Goal: Task Accomplishment & Management: Manage account settings

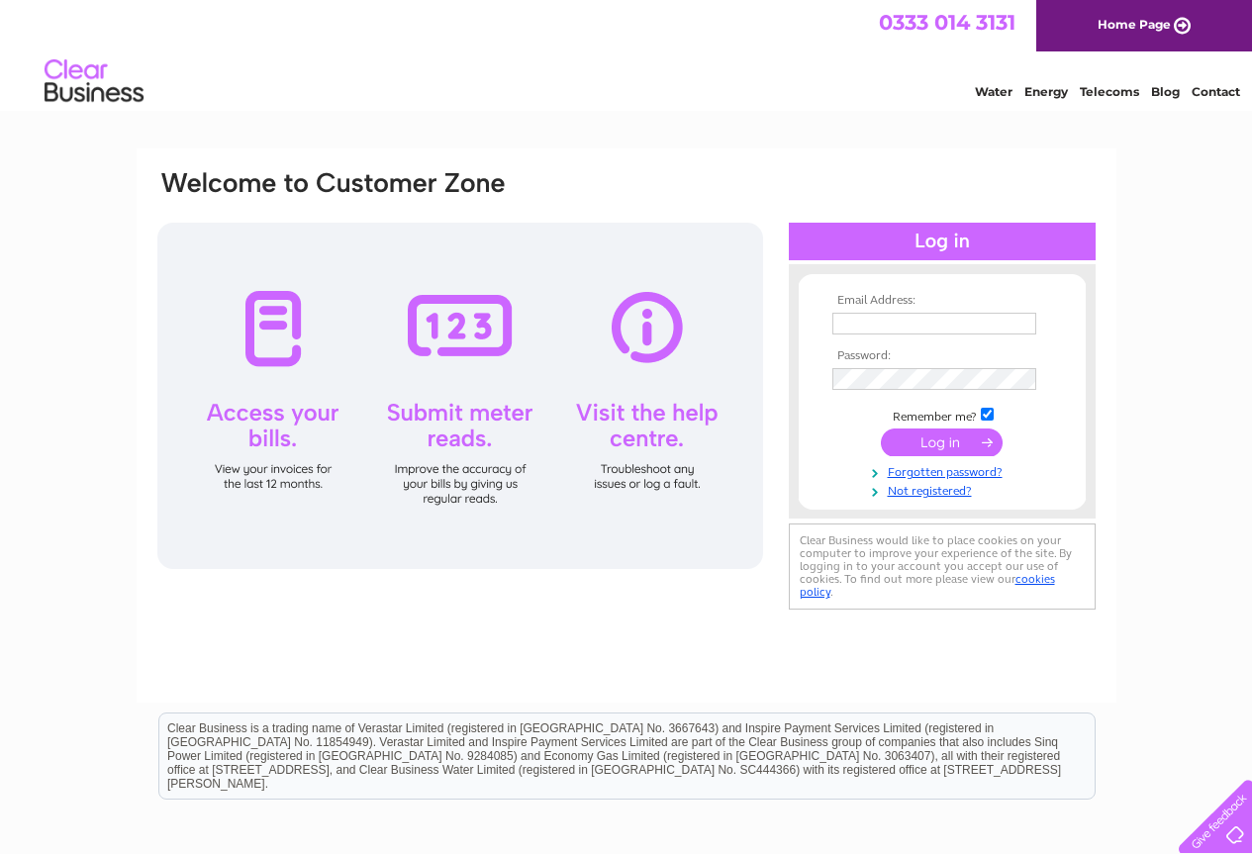
type input "[EMAIL_ADDRESS][DOMAIN_NAME]"
click at [960, 450] on input "submit" at bounding box center [942, 443] width 122 height 28
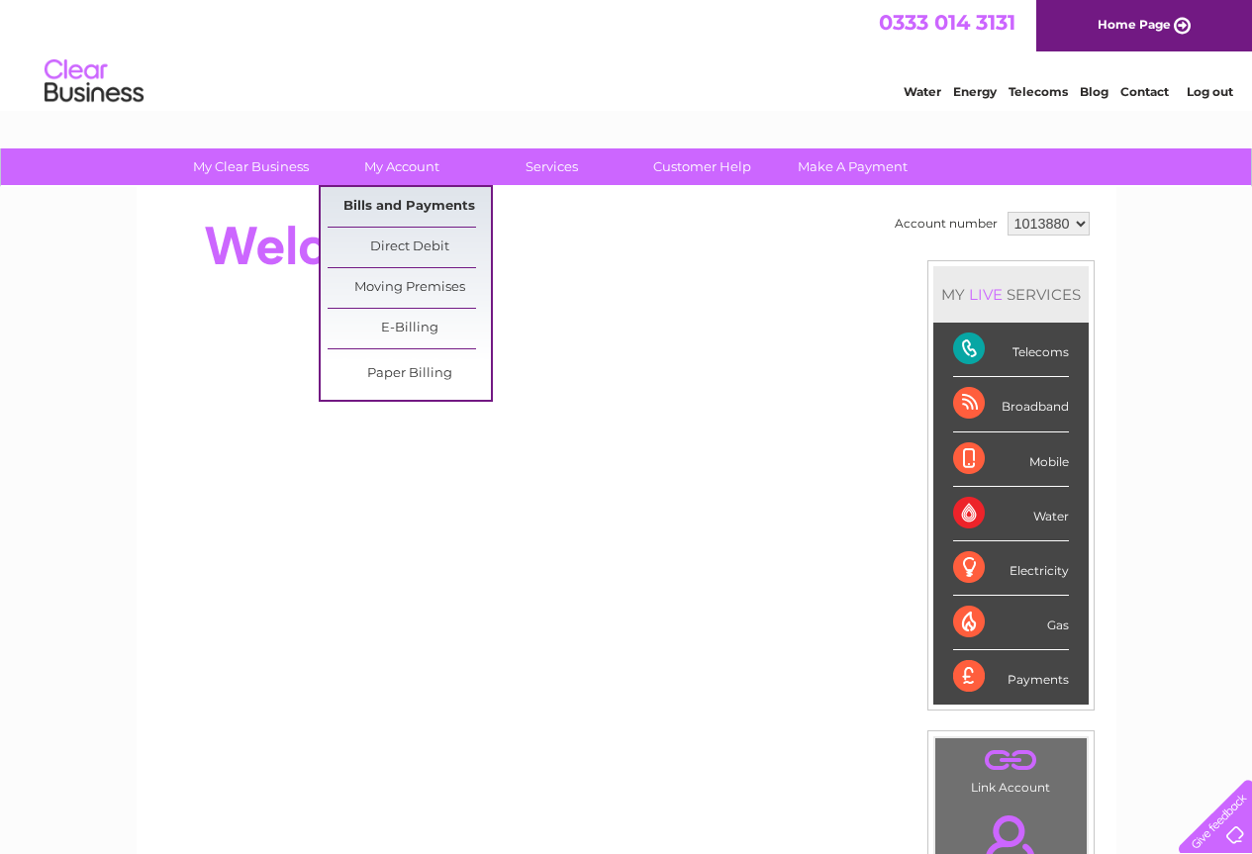
click at [423, 213] on link "Bills and Payments" at bounding box center [409, 207] width 163 height 40
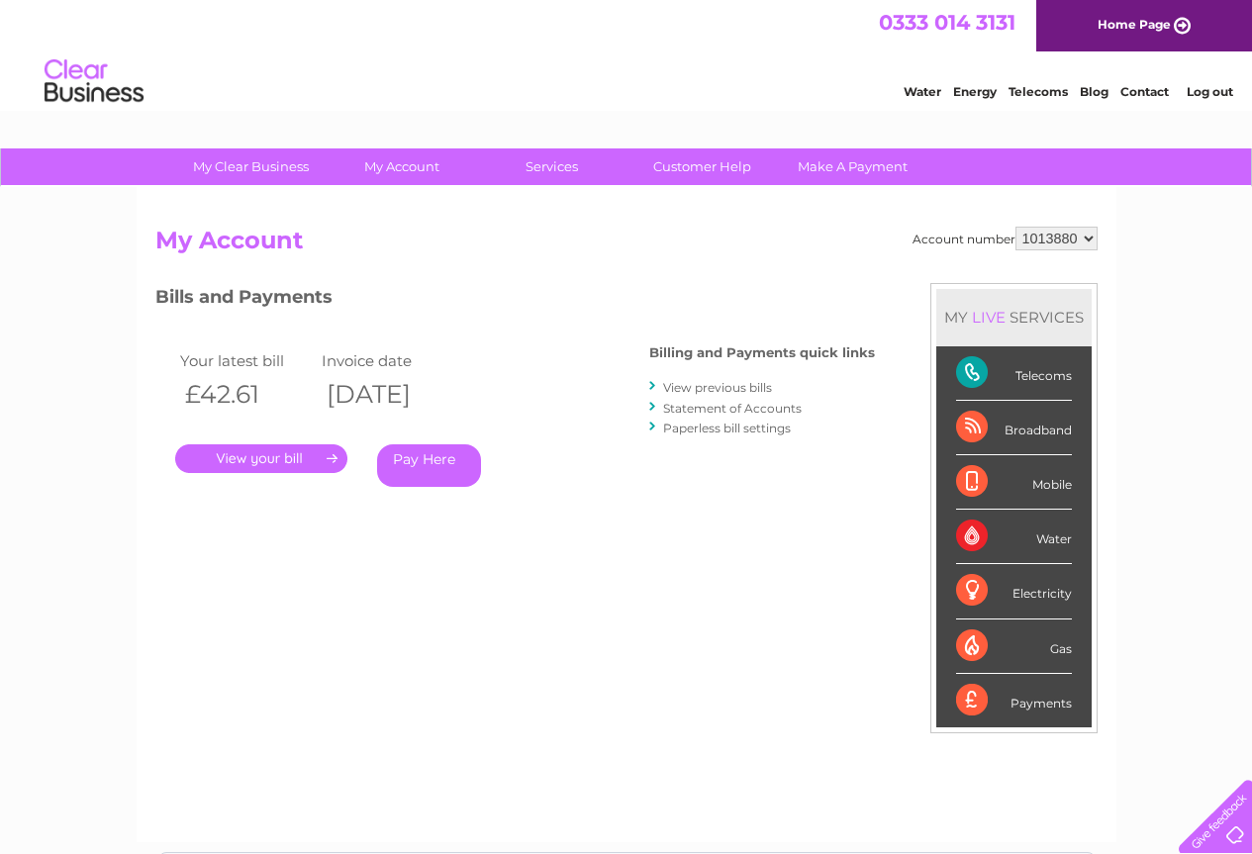
click at [241, 452] on link "." at bounding box center [261, 458] width 172 height 29
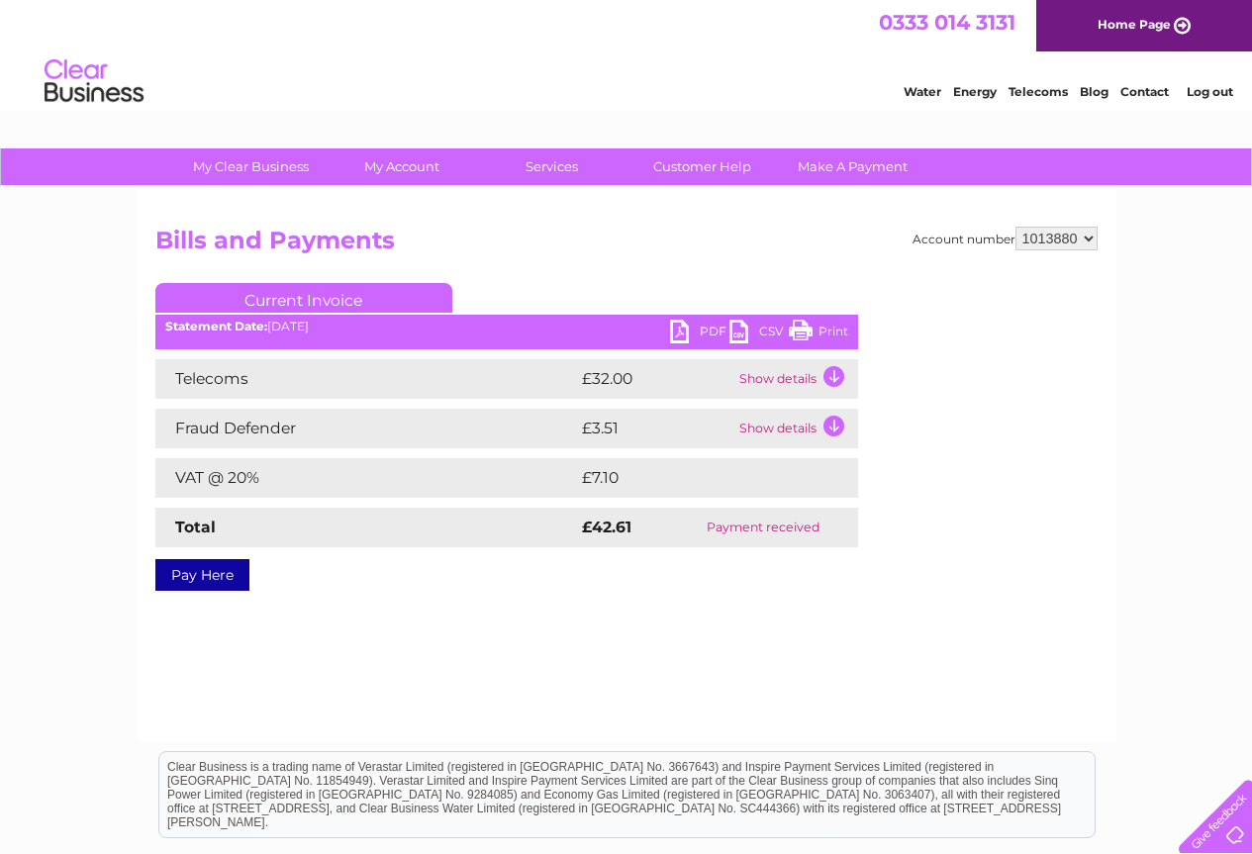
click at [698, 333] on link "PDF" at bounding box center [699, 334] width 59 height 29
